Goal: Entertainment & Leisure: Consume media (video, audio)

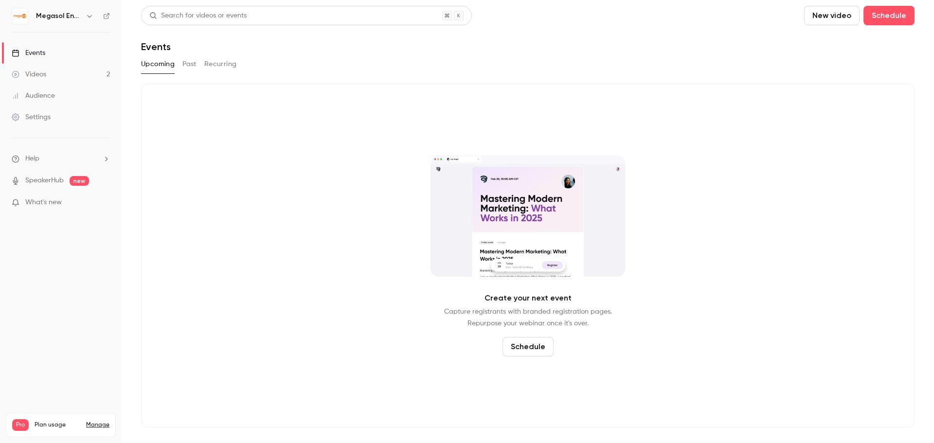
click at [86, 71] on link "Videos 2" at bounding box center [61, 74] width 122 height 21
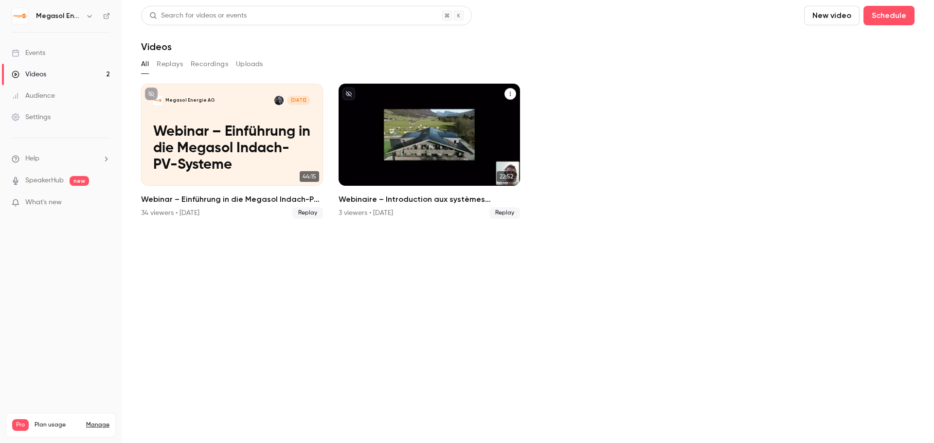
click at [451, 183] on div "Megasol Energie AG [DATE] Webinaire – Introduction aux systèmes photovoltaïques…" at bounding box center [430, 135] width 182 height 102
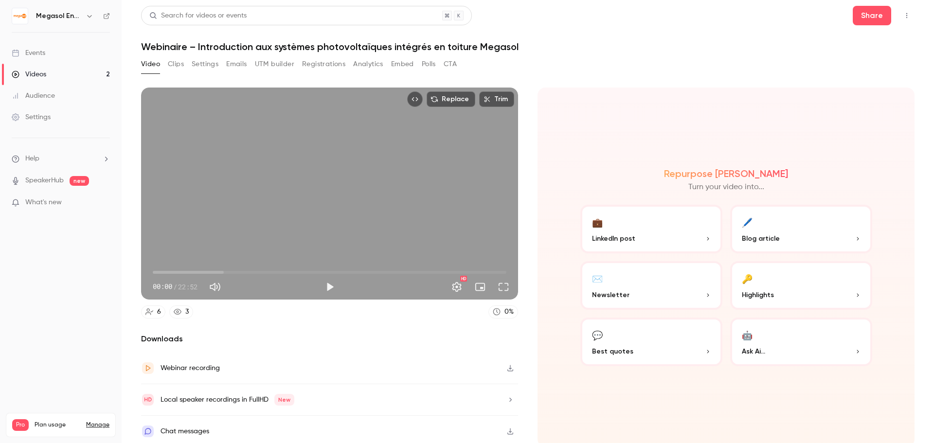
click at [303, 215] on div "Replace Trim 00:00 00:00 / 22:52 HD" at bounding box center [329, 194] width 377 height 212
click at [191, 267] on span "02:28" at bounding box center [330, 273] width 354 height 16
click at [231, 271] on span "02:29" at bounding box center [330, 273] width 354 height 16
click at [282, 270] on span "08:25" at bounding box center [330, 273] width 354 height 16
click at [341, 270] on span "08:25" at bounding box center [330, 273] width 354 height 16
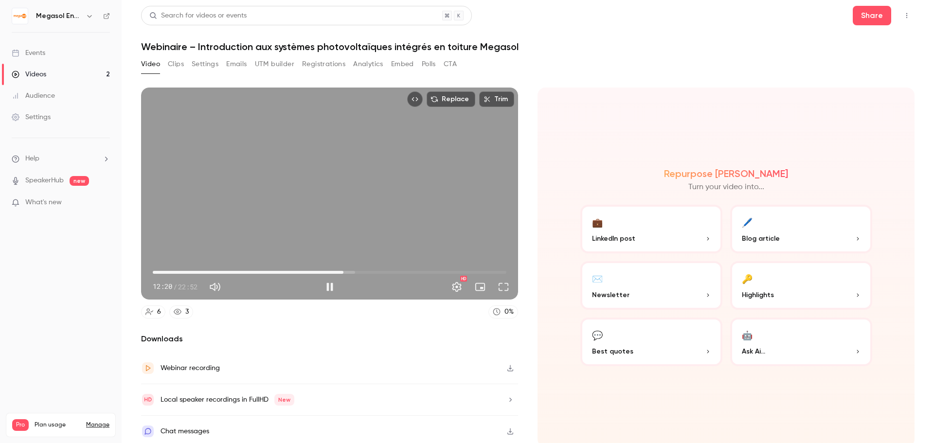
click at [353, 195] on div "Replace Trim 12:20 12:20 / 22:52 HD" at bounding box center [329, 194] width 377 height 212
type input "*****"
